Goal: Find specific fact: Find specific fact

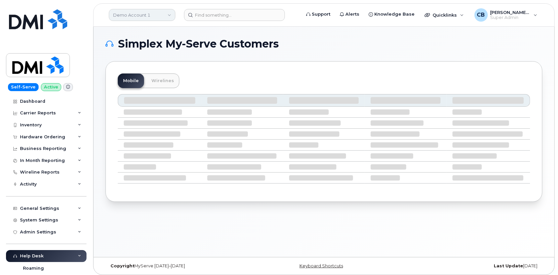
click at [148, 12] on link "Demo Account 1" at bounding box center [142, 15] width 67 height 12
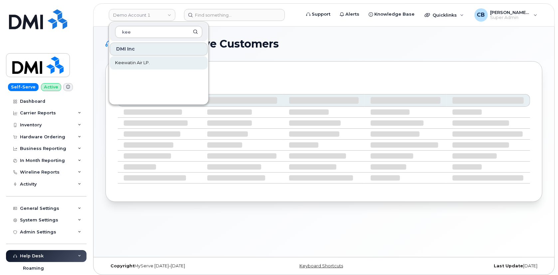
type input "kee"
click at [142, 63] on span "Keewatin Air LP." at bounding box center [132, 63] width 35 height 7
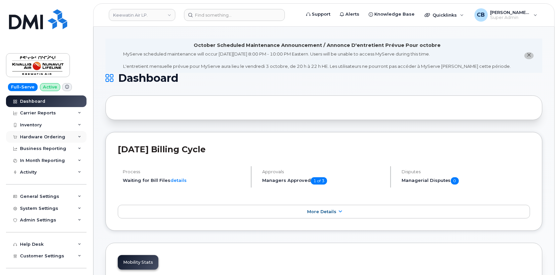
click at [41, 138] on div "Hardware Ordering" at bounding box center [42, 136] width 45 height 5
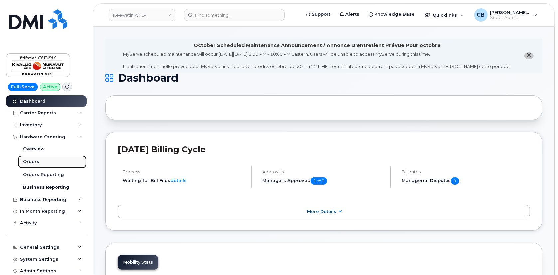
click at [33, 163] on div "Orders" at bounding box center [31, 162] width 16 height 6
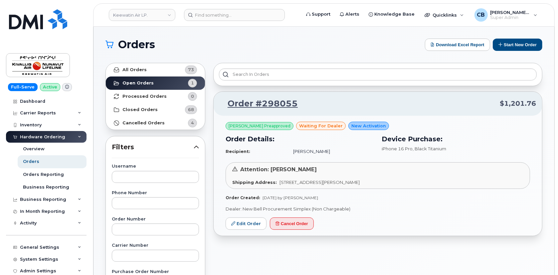
click at [189, 43] on h1 "Orders" at bounding box center [263, 44] width 316 height 11
drag, startPoint x: 306, startPoint y: 104, endPoint x: 227, endPoint y: 108, distance: 78.7
click at [227, 108] on p "Order #298055 $1,201.76" at bounding box center [378, 104] width 316 height 12
click at [129, 16] on link "Keewatin Air LP." at bounding box center [142, 15] width 67 height 12
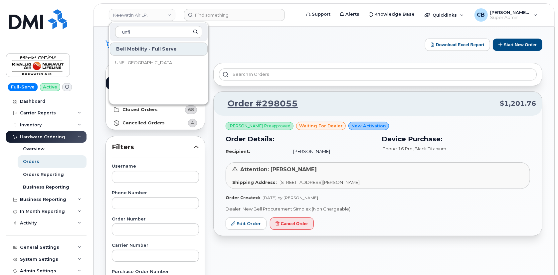
type input "unfi"
click at [133, 65] on span "UNFI [GEOGRAPHIC_DATA]" at bounding box center [144, 63] width 58 height 7
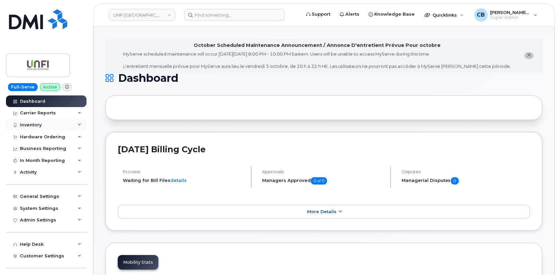
click at [31, 124] on div "Inventory" at bounding box center [31, 124] width 22 height 5
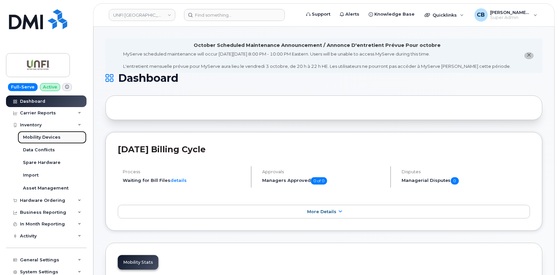
click at [34, 138] on div "Mobility Devices" at bounding box center [42, 137] width 38 height 6
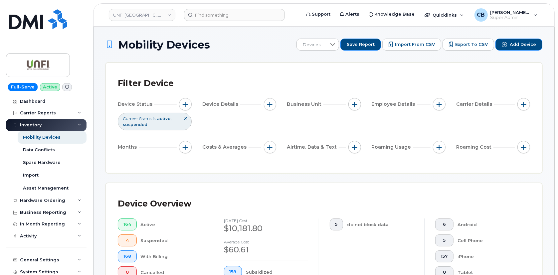
drag, startPoint x: 185, startPoint y: 100, endPoint x: 185, endPoint y: 113, distance: 13.3
click at [185, 100] on button "button" at bounding box center [185, 104] width 13 height 13
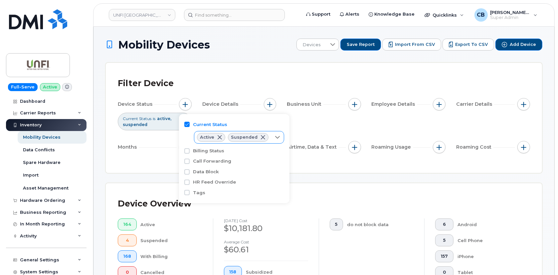
click at [221, 138] on span at bounding box center [219, 137] width 5 height 5
click at [234, 90] on div "Filter Device" at bounding box center [324, 83] width 412 height 17
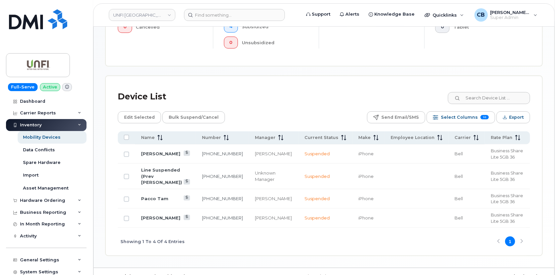
scroll to position [247, 0]
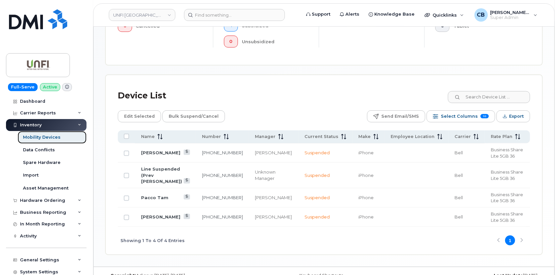
click at [34, 138] on div "Mobility Devices" at bounding box center [42, 137] width 38 height 6
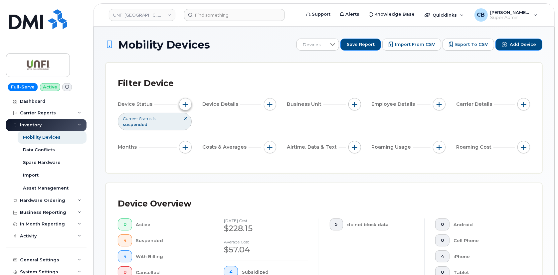
click at [184, 104] on span "button" at bounding box center [185, 104] width 5 height 5
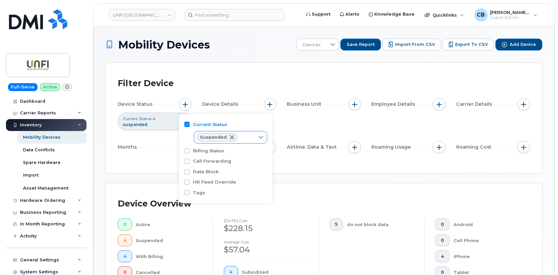
drag, startPoint x: 196, startPoint y: 137, endPoint x: 220, endPoint y: 137, distance: 24.6
click at [206, 140] on div "Suspended" at bounding box center [224, 137] width 60 height 12
click at [150, 161] on div "Filter Device Device Status Current Status is suspended Device Details Business…" at bounding box center [324, 118] width 436 height 110
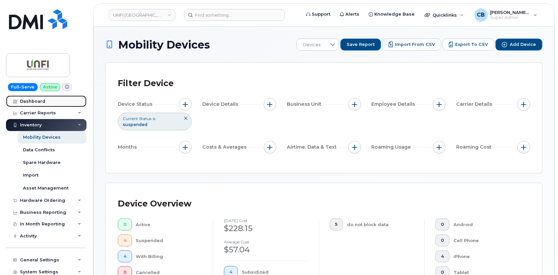
click at [27, 100] on div "Dashboard" at bounding box center [32, 101] width 25 height 5
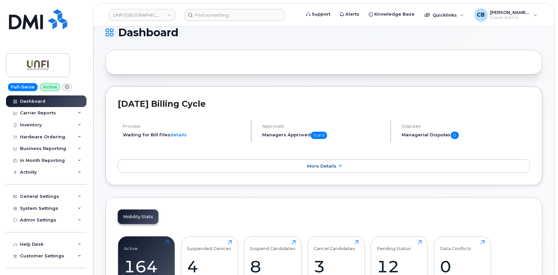
scroll to position [60, 0]
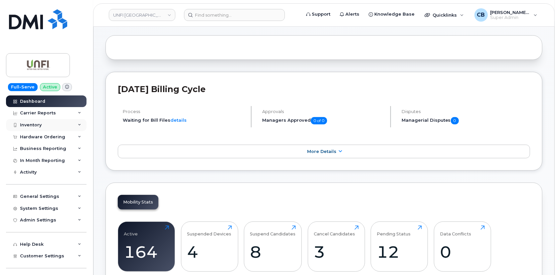
click at [27, 123] on div "Inventory" at bounding box center [31, 124] width 22 height 5
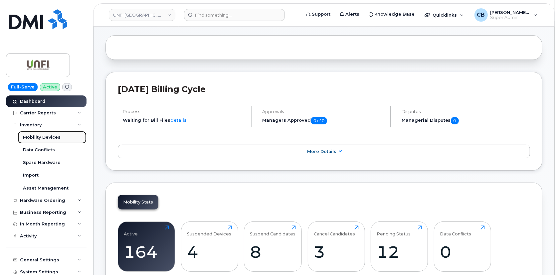
click at [33, 136] on div "Mobility Devices" at bounding box center [42, 137] width 38 height 6
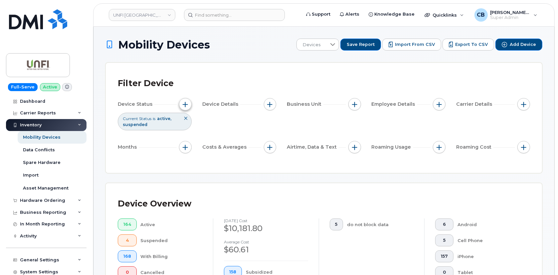
click at [183, 105] on span "button" at bounding box center [185, 104] width 5 height 5
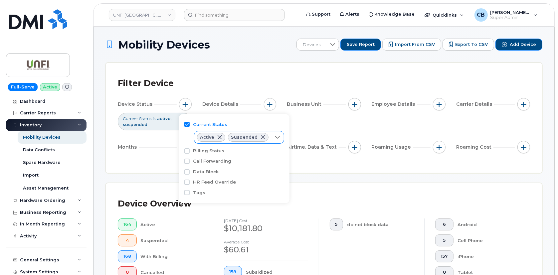
click at [219, 138] on span at bounding box center [219, 137] width 5 height 5
click at [112, 117] on div "Filter Device Device Status Current Status is suspended Device Details Business…" at bounding box center [324, 118] width 436 height 110
click at [220, 87] on div "Filter Device" at bounding box center [324, 83] width 412 height 17
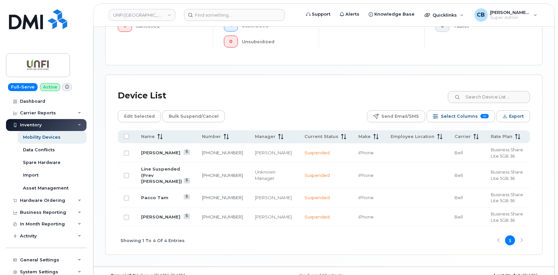
click at [78, 124] on icon at bounding box center [79, 124] width 3 height 3
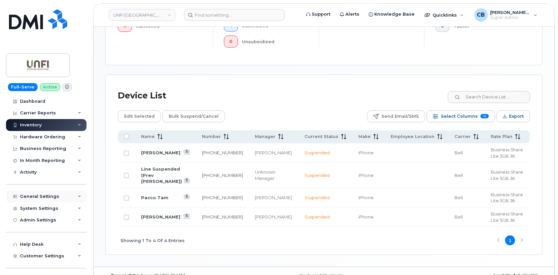
click at [76, 198] on div "General Settings" at bounding box center [46, 197] width 81 height 12
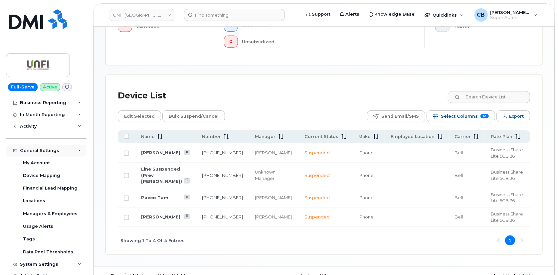
scroll to position [60, 0]
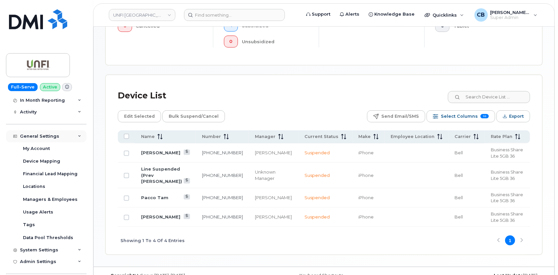
click at [78, 135] on icon at bounding box center [79, 136] width 3 height 3
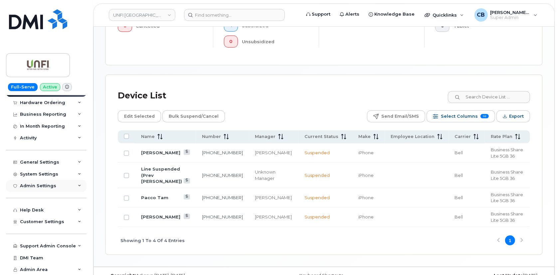
click at [76, 189] on div "Admin Settings" at bounding box center [46, 186] width 81 height 12
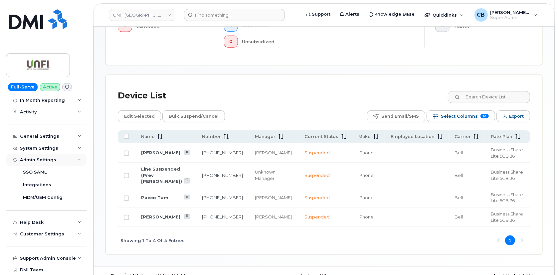
click at [79, 159] on icon at bounding box center [79, 159] width 3 height 3
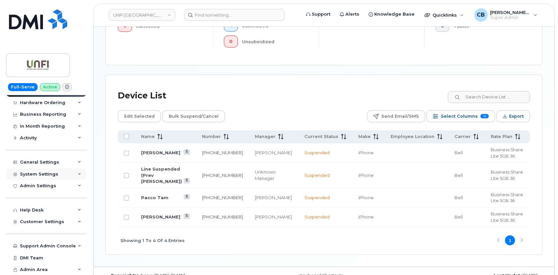
click at [79, 173] on icon at bounding box center [79, 174] width 3 height 3
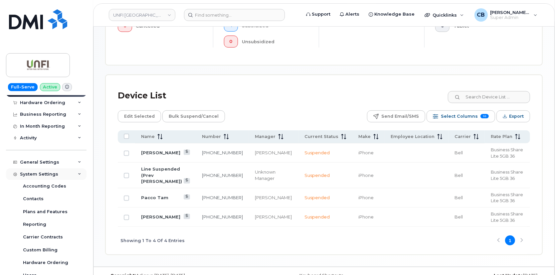
scroll to position [60, 0]
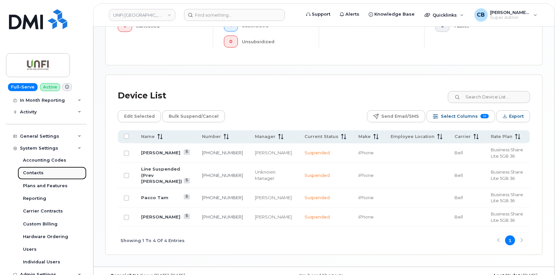
click at [72, 171] on link "Contacts" at bounding box center [52, 173] width 69 height 13
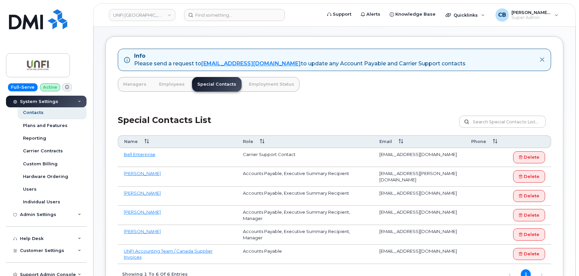
scroll to position [60, 0]
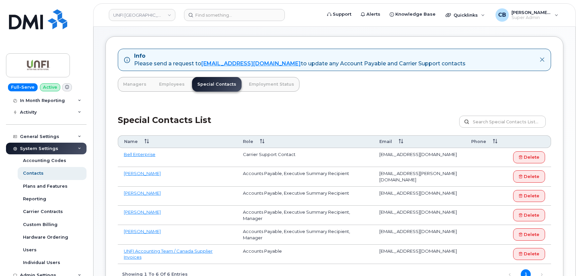
click at [78, 147] on icon at bounding box center [79, 148] width 3 height 3
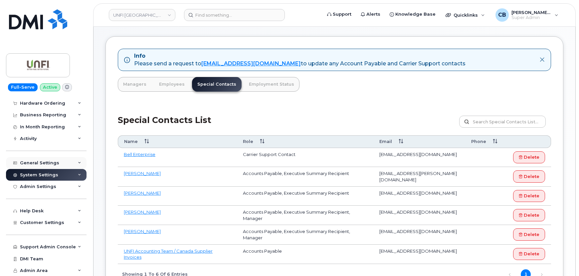
click at [78, 161] on icon at bounding box center [79, 162] width 3 height 3
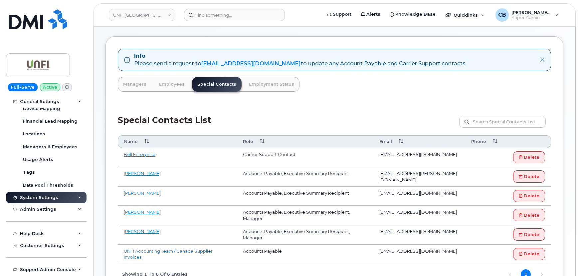
scroll to position [121, 0]
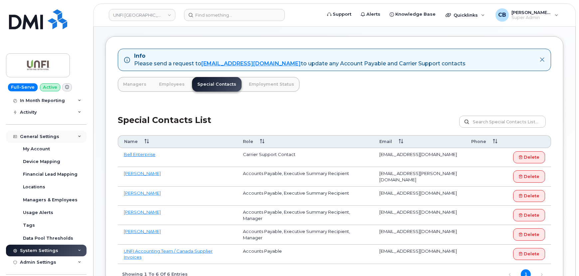
click at [78, 135] on icon at bounding box center [79, 136] width 3 height 3
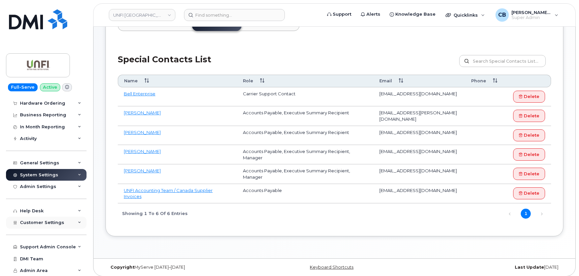
click at [79, 222] on icon at bounding box center [79, 222] width 3 height 3
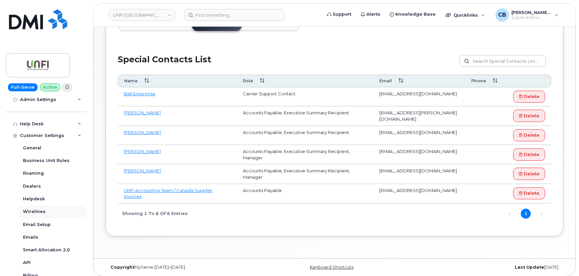
scroll to position [181, 0]
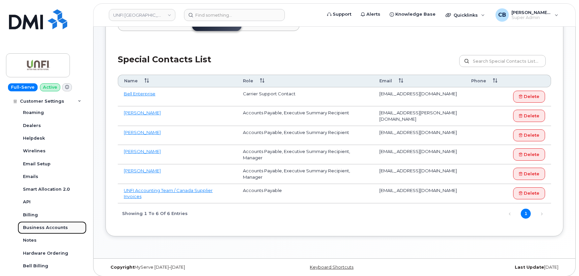
click at [53, 227] on div "Business Accounts" at bounding box center [45, 227] width 45 height 6
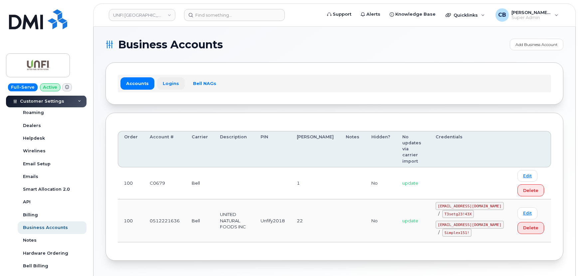
click at [171, 81] on link "Logins" at bounding box center [171, 83] width 28 height 12
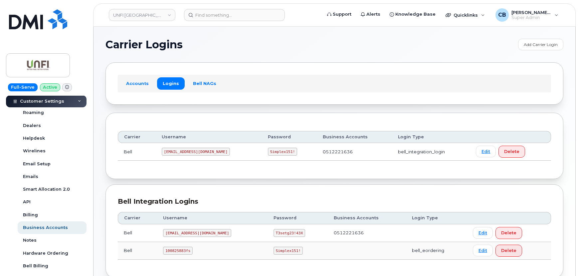
click at [185, 248] on code "100825883fs" at bounding box center [178, 250] width 30 height 8
copy code "100825883fs"
drag, startPoint x: 268, startPoint y: 249, endPoint x: 245, endPoint y: 249, distance: 22.6
click at [274, 249] on code "Simplex151!" at bounding box center [289, 250] width 30 height 8
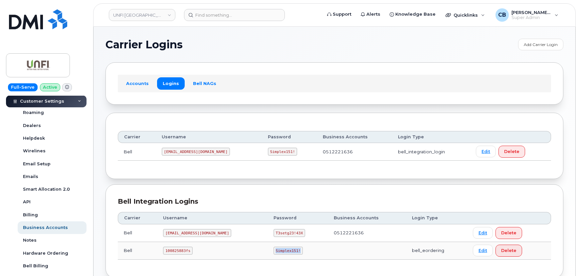
copy code "Simplex151!"
drag, startPoint x: 192, startPoint y: 250, endPoint x: 170, endPoint y: 250, distance: 22.6
click at [170, 250] on code "100825883fs" at bounding box center [178, 250] width 30 height 8
copy code "100825883fs"
drag, startPoint x: 268, startPoint y: 249, endPoint x: 246, endPoint y: 249, distance: 22.3
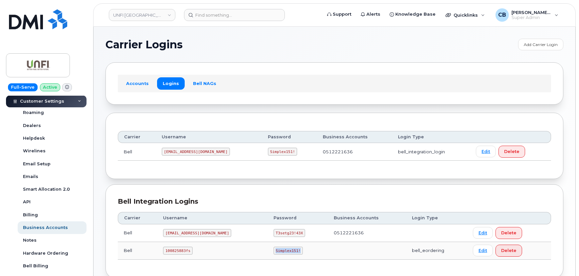
click at [274, 249] on code "Simplex151!" at bounding box center [289, 250] width 30 height 8
copy code "Simplex151!"
click at [214, 18] on input at bounding box center [234, 15] width 101 height 12
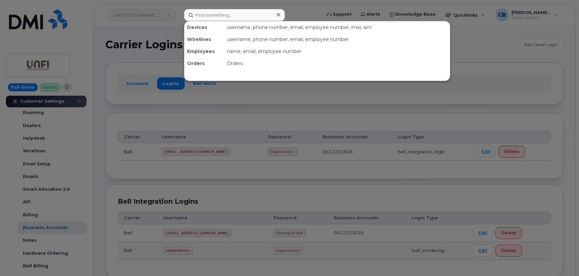
click at [155, 18] on div at bounding box center [289, 138] width 579 height 276
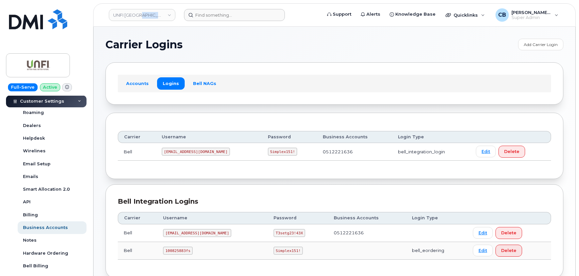
click at [155, 18] on link "UNFI [GEOGRAPHIC_DATA]" at bounding box center [142, 15] width 67 height 12
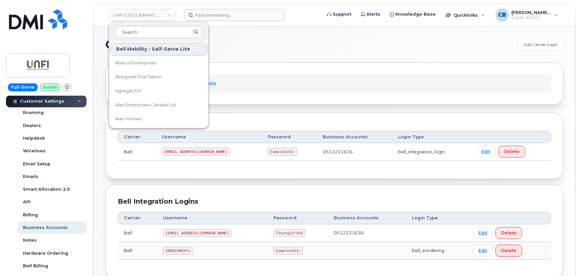
click at [96, 83] on div "Carrier Logins Add Carrier Login Accounts Logins Bell NAGs Carrier Username Pas…" at bounding box center [335, 161] width 482 height 268
